Goal: Use online tool/utility

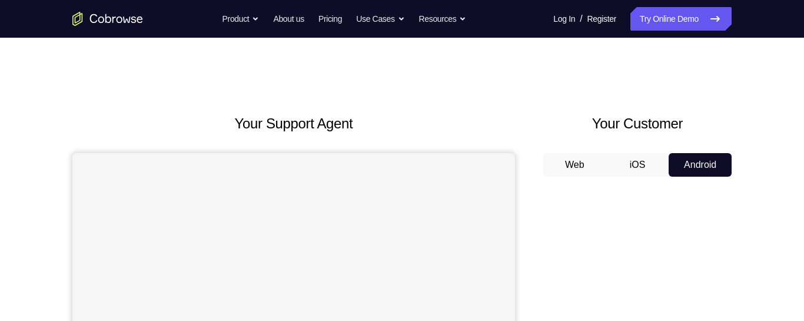
scroll to position [108, 0]
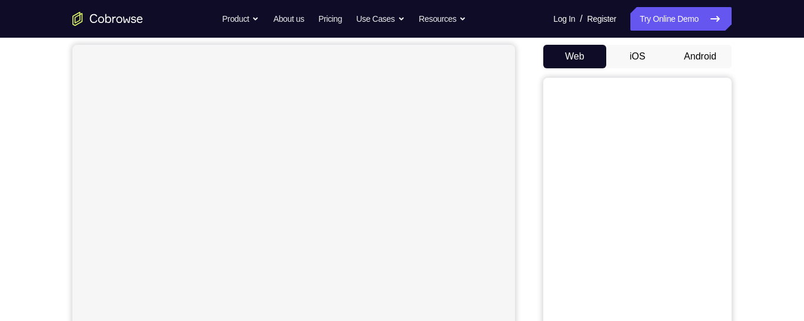
click at [691, 66] on button "Android" at bounding box center [700, 57] width 63 height 24
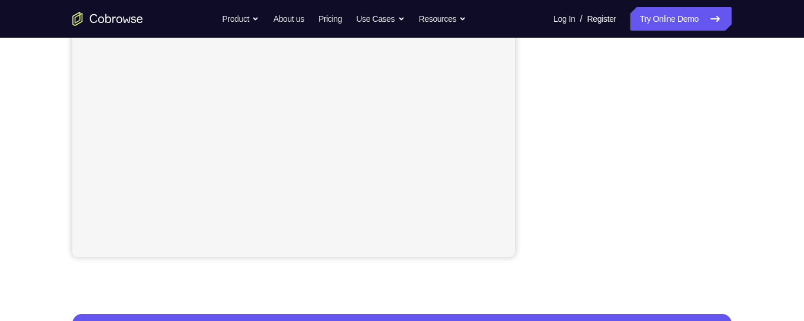
scroll to position [308, 0]
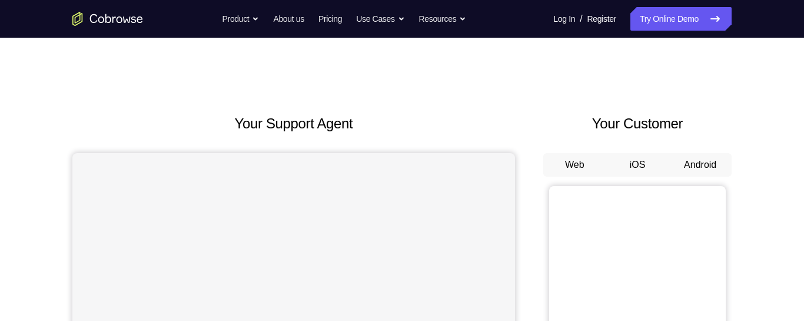
click at [708, 168] on button "Android" at bounding box center [700, 165] width 63 height 24
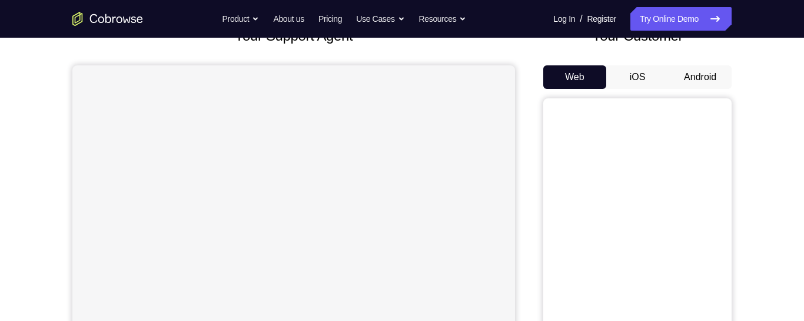
click at [715, 69] on button "Android" at bounding box center [700, 77] width 63 height 24
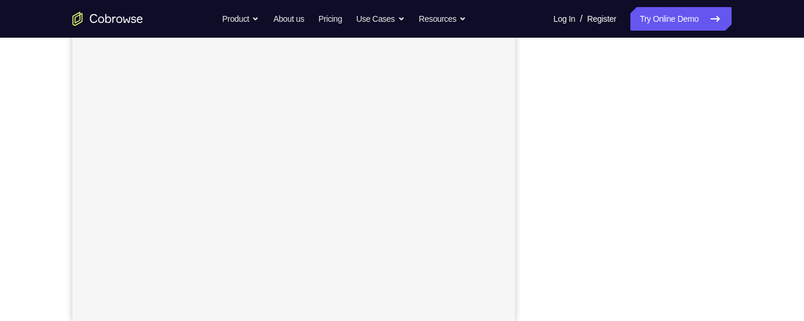
scroll to position [229, 0]
click at [752, 130] on div "Your Support Agent Your Customer Web iOS Android Next Steps We’d be happy to gi…" at bounding box center [402, 197] width 754 height 777
click at [761, 52] on div "Your Support Agent Your Customer Web iOS Android Next Steps We’d be happy to gi…" at bounding box center [402, 197] width 754 height 777
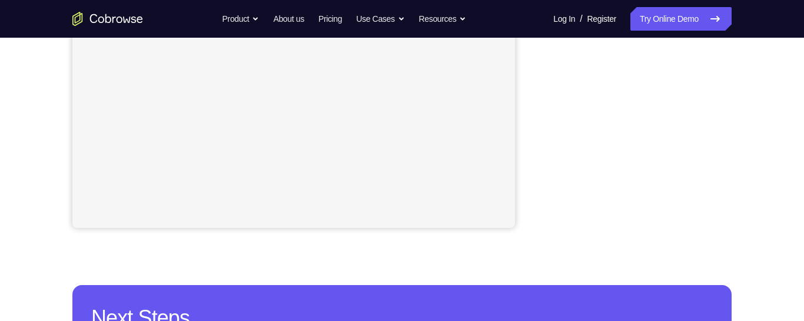
scroll to position [350, 0]
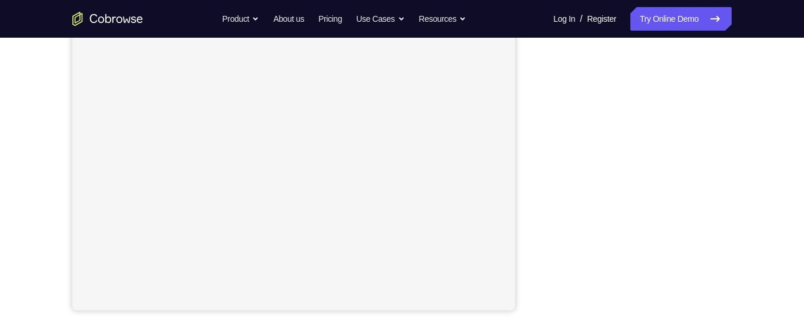
click at [753, 126] on div "Your Support Agent Your Customer Web iOS Android Next Steps We’d be happy to gi…" at bounding box center [402, 188] width 754 height 777
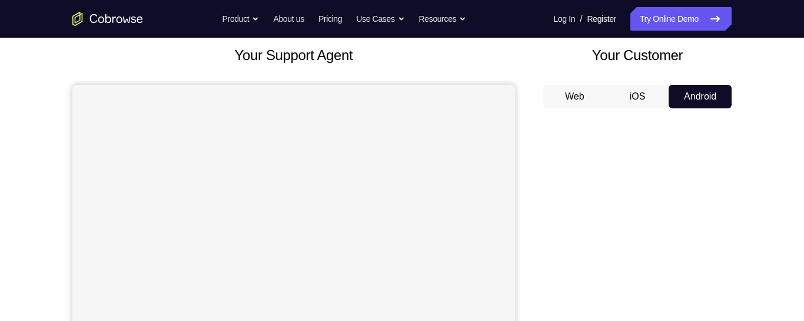
scroll to position [0, 0]
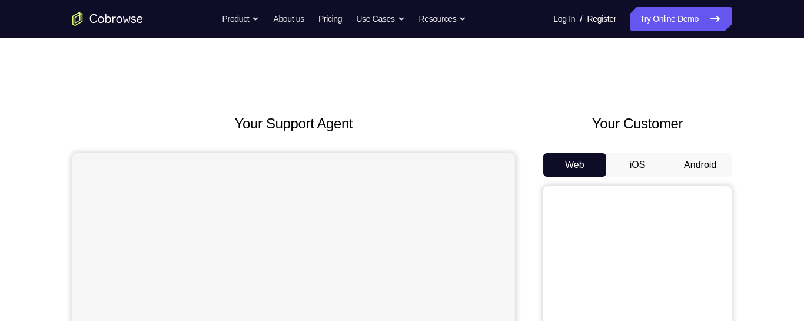
scroll to position [107, 0]
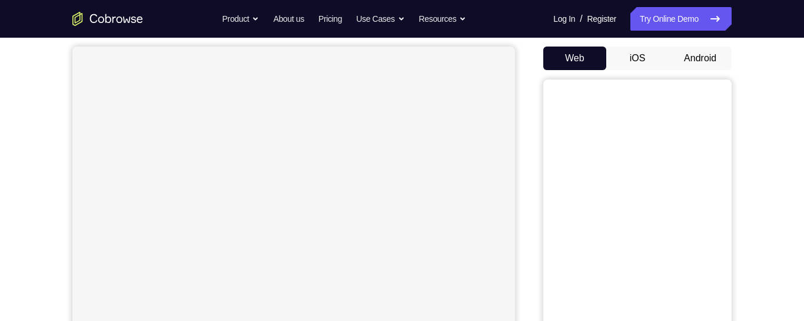
click at [707, 57] on button "Android" at bounding box center [700, 59] width 63 height 24
